Goal: Navigation & Orientation: Go to known website

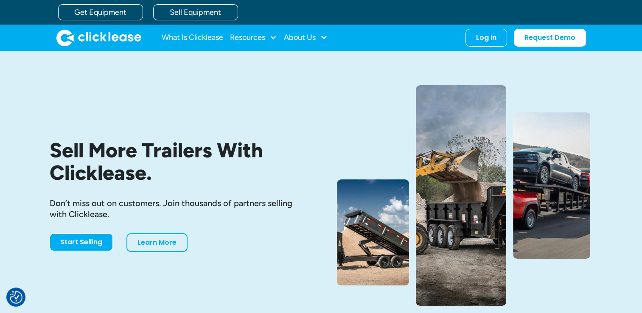
click at [472, 24] on div "Get Equipment Sell Equipment" at bounding box center [329, 12] width 543 height 25
click at [477, 34] on div "Log In Account login I use Clicklease to get my equipment Partner Portal I offe…" at bounding box center [487, 36] width 42 height 18
click at [480, 42] on div "Log In Account login I use Clicklease to get my equipment Partner Portal I offe…" at bounding box center [487, 36] width 42 height 18
click at [483, 42] on div "Log In Account login I use Clicklease to get my equipment Partner Portal I offe…" at bounding box center [487, 36] width 42 height 18
click at [485, 37] on div "Log In" at bounding box center [486, 36] width 20 height 8
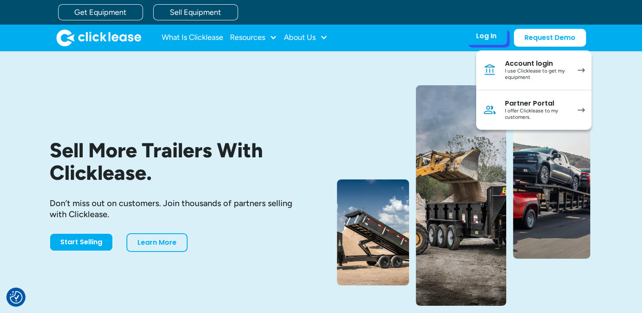
click at [554, 74] on div "I use Clicklease to get my equipment" at bounding box center [537, 74] width 64 height 13
